Goal: Task Accomplishment & Management: Manage account settings

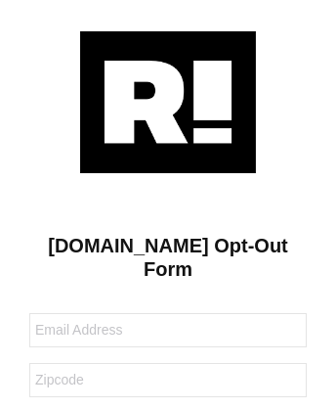
click at [168, 101] on img at bounding box center [168, 102] width 176 height 142
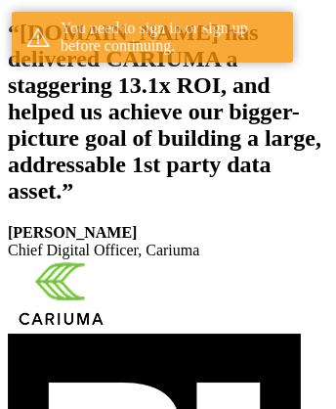
scroll to position [360, 0]
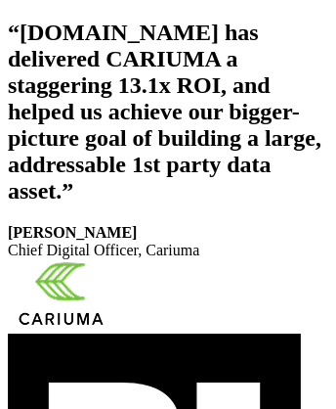
scroll to position [330, 0]
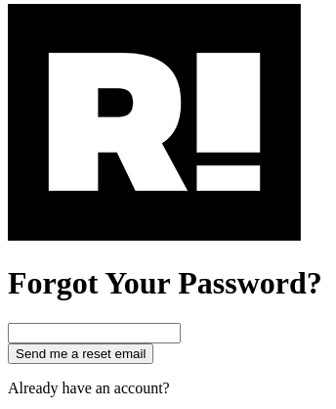
click at [154, 207] on img at bounding box center [154, 122] width 293 height 237
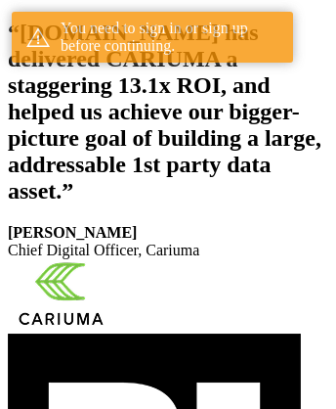
scroll to position [360, 0]
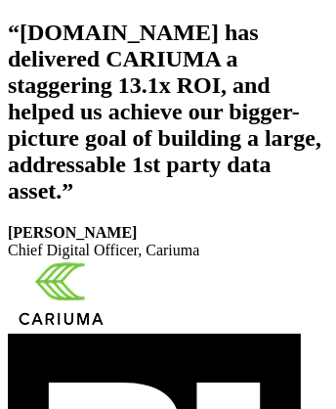
scroll to position [330, 0]
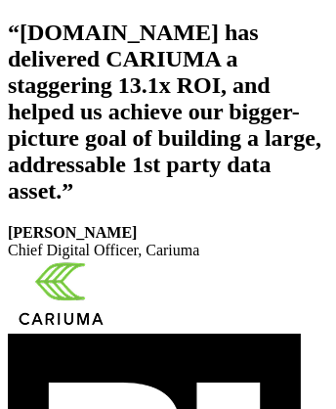
scroll to position [330, 0]
